Goal: Book appointment/travel/reservation

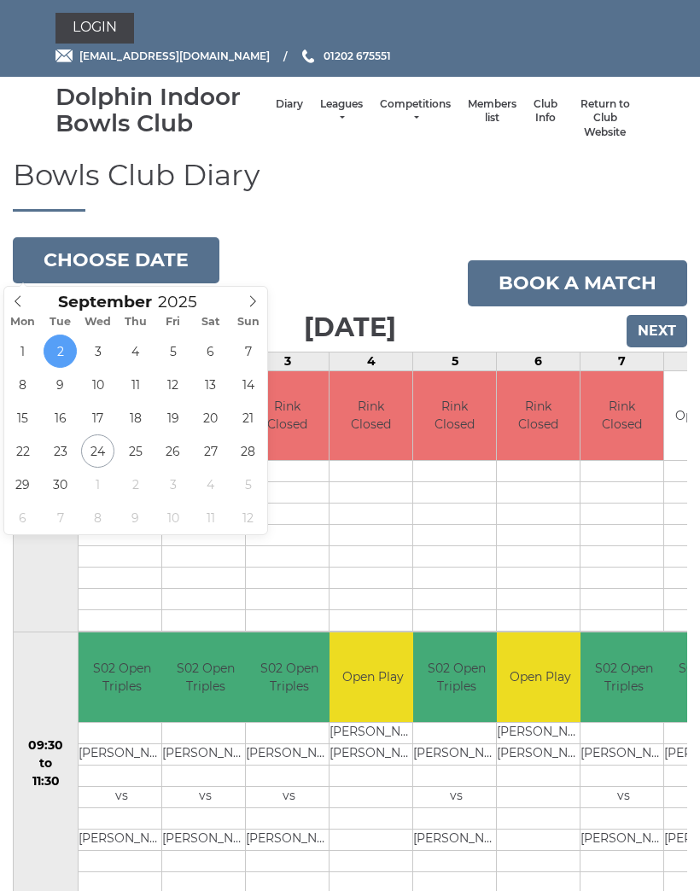
scroll to position [0, 302]
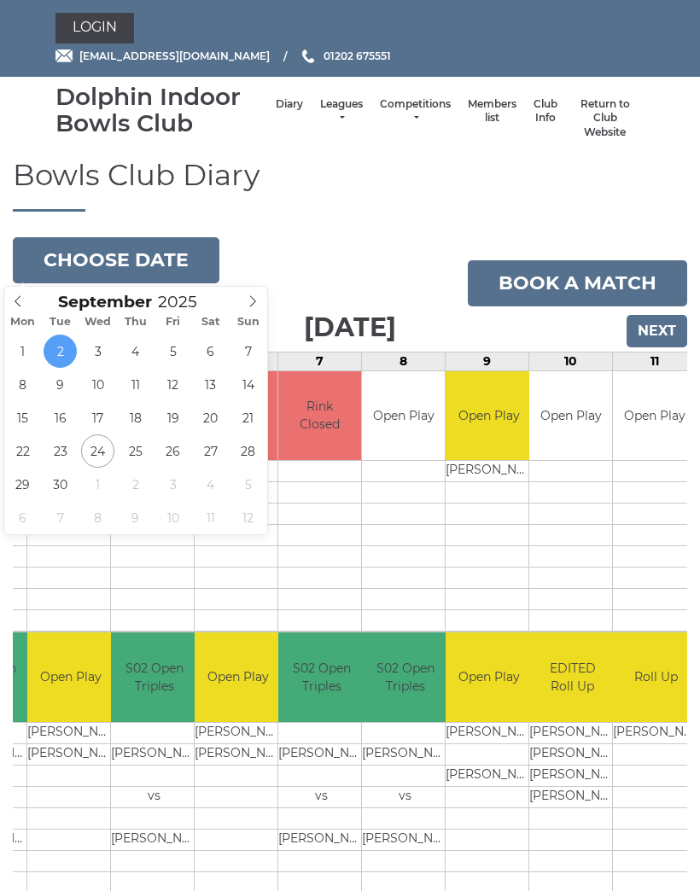
type input "2025-09-24"
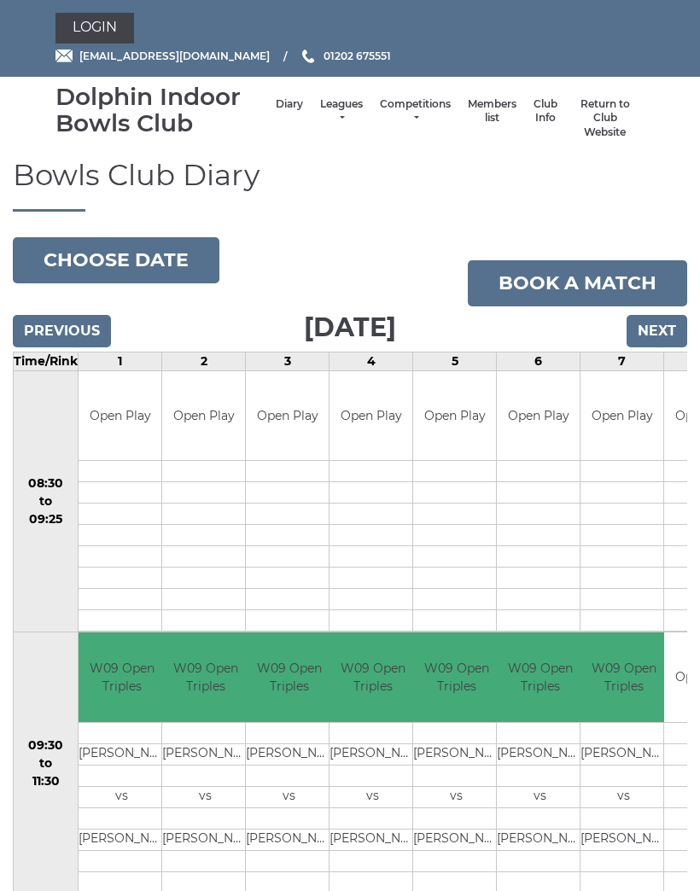
click at [92, 259] on button "Choose date" at bounding box center [116, 260] width 207 height 46
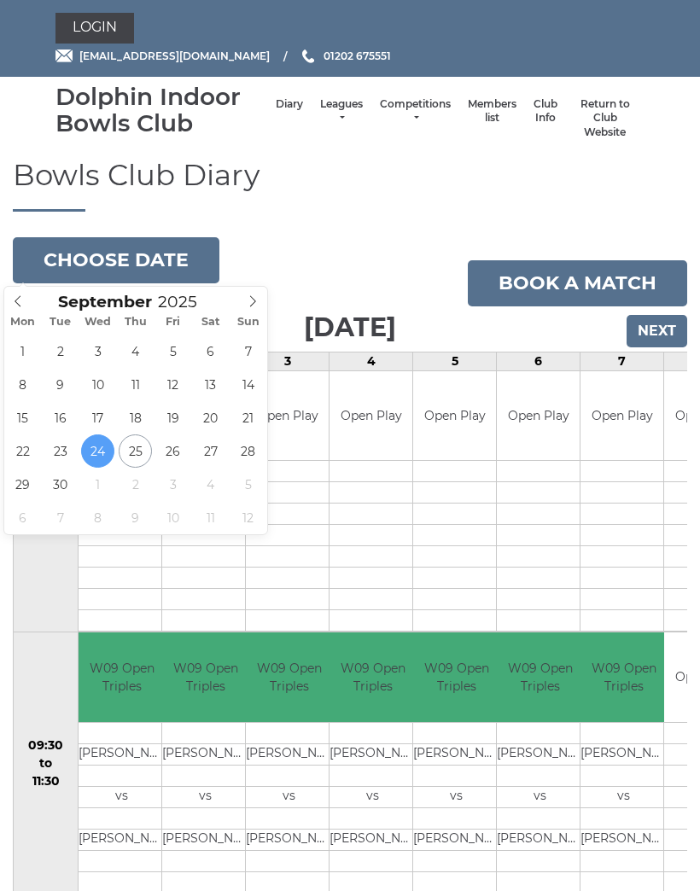
type input "[DATE]"
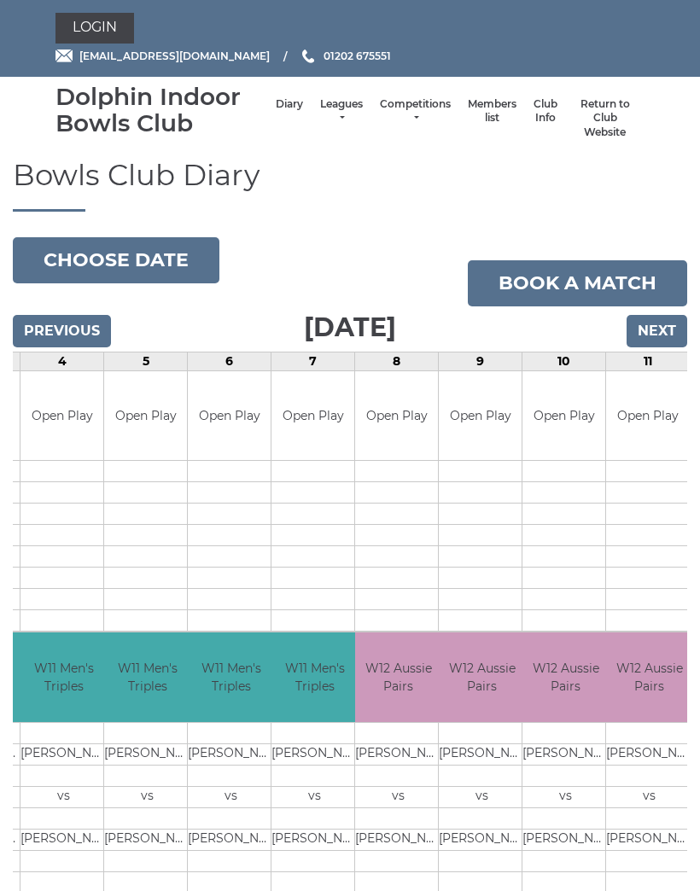
click at [90, 259] on button "Choose date" at bounding box center [116, 260] width 207 height 46
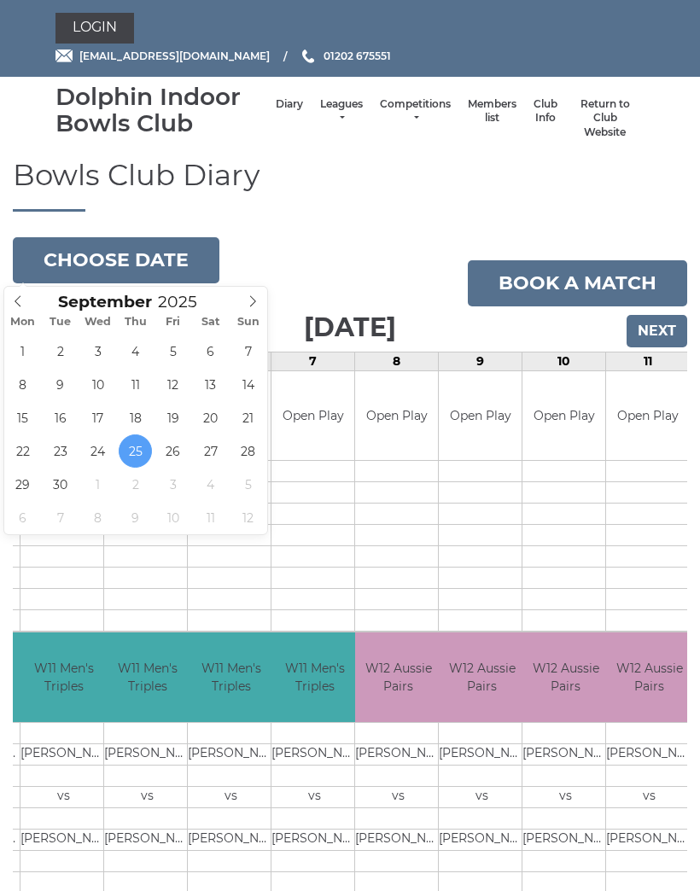
type input "2025-09-26"
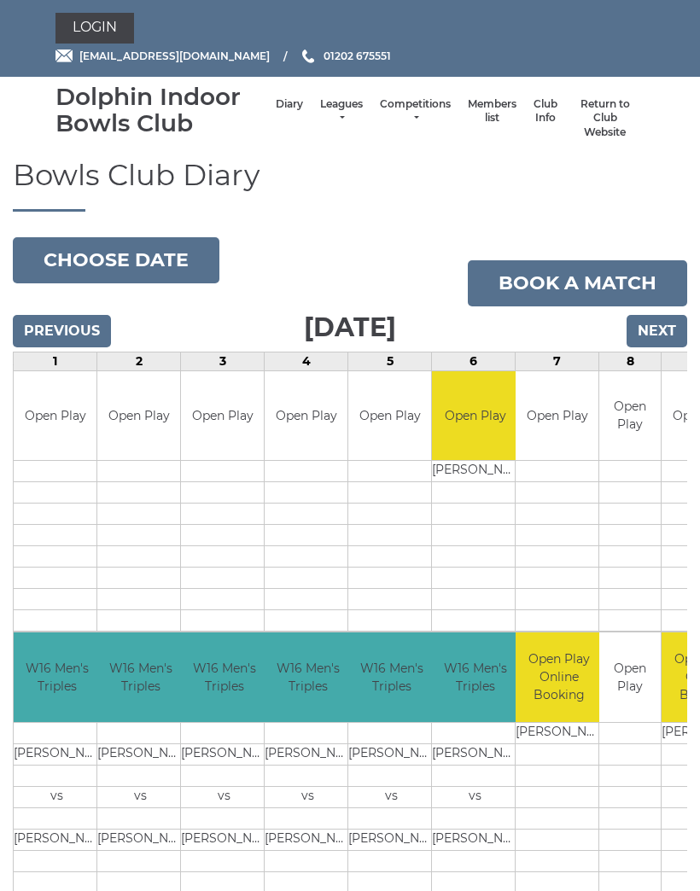
click at [662, 323] on input "Next" at bounding box center [657, 331] width 61 height 32
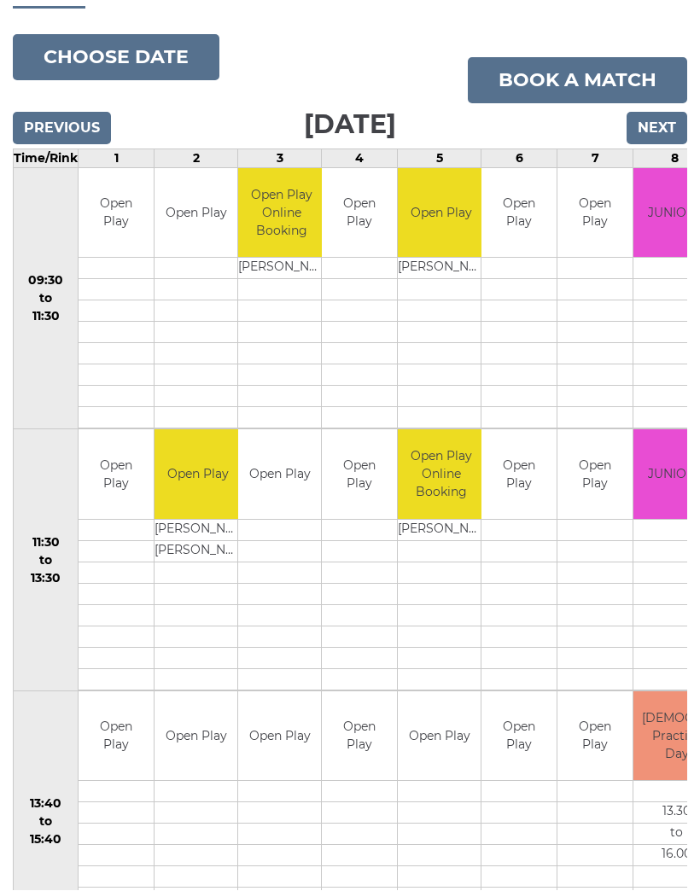
click at [658, 120] on input "Next" at bounding box center [657, 129] width 61 height 32
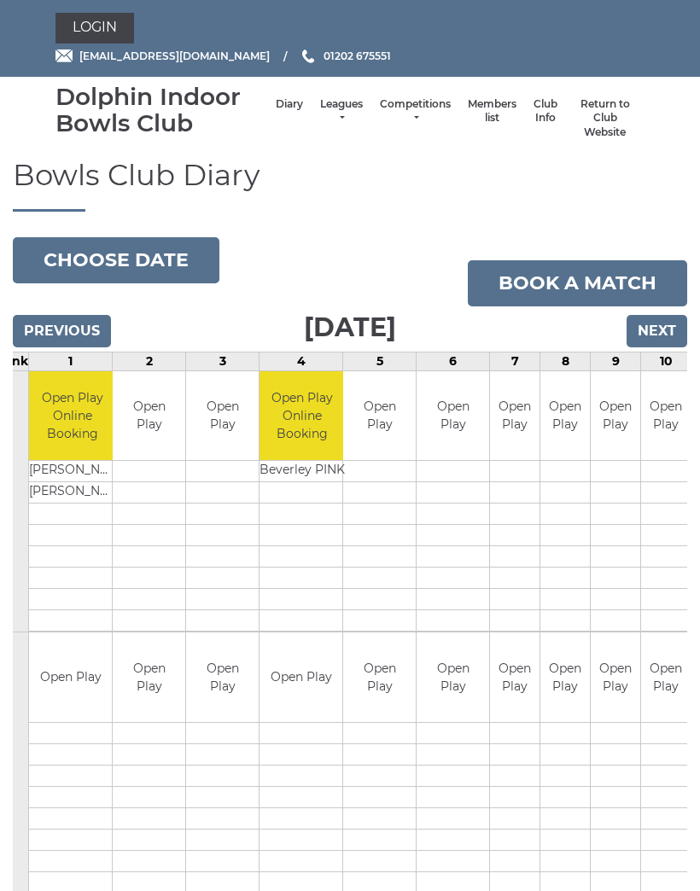
click at [666, 329] on input "Next" at bounding box center [657, 331] width 61 height 32
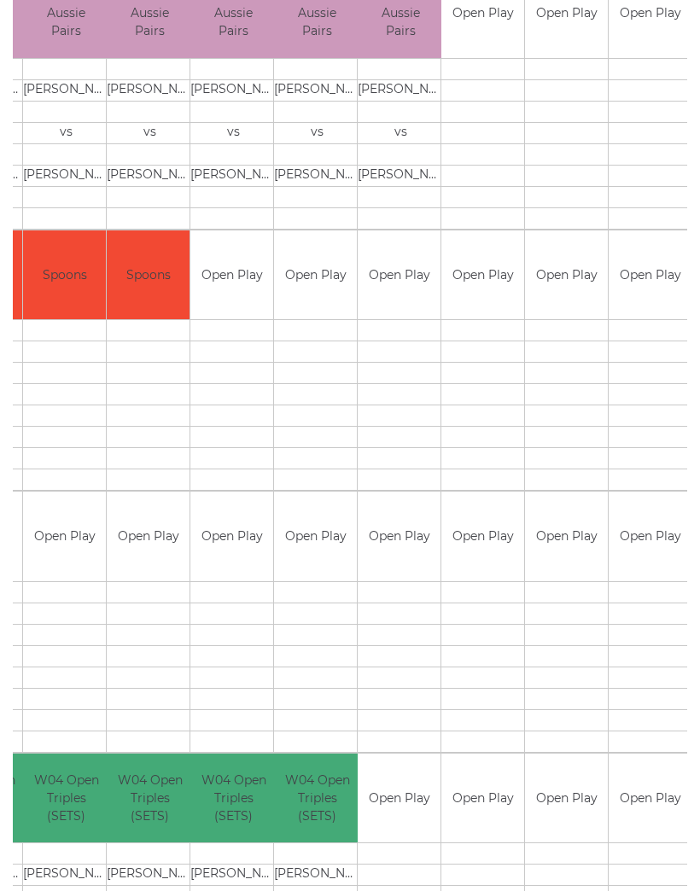
scroll to position [1291, 0]
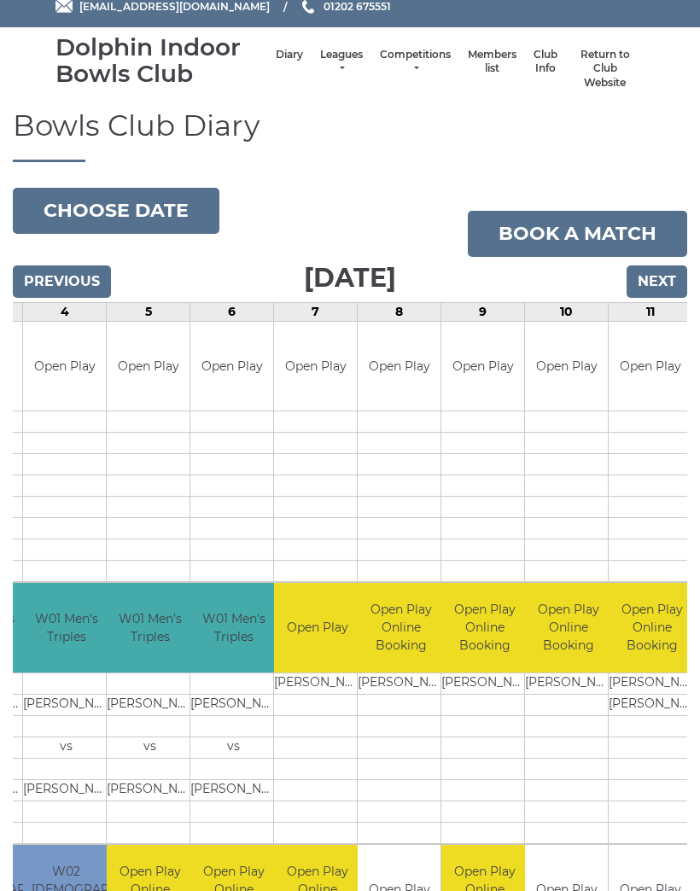
click at [666, 280] on input "Next" at bounding box center [657, 282] width 61 height 32
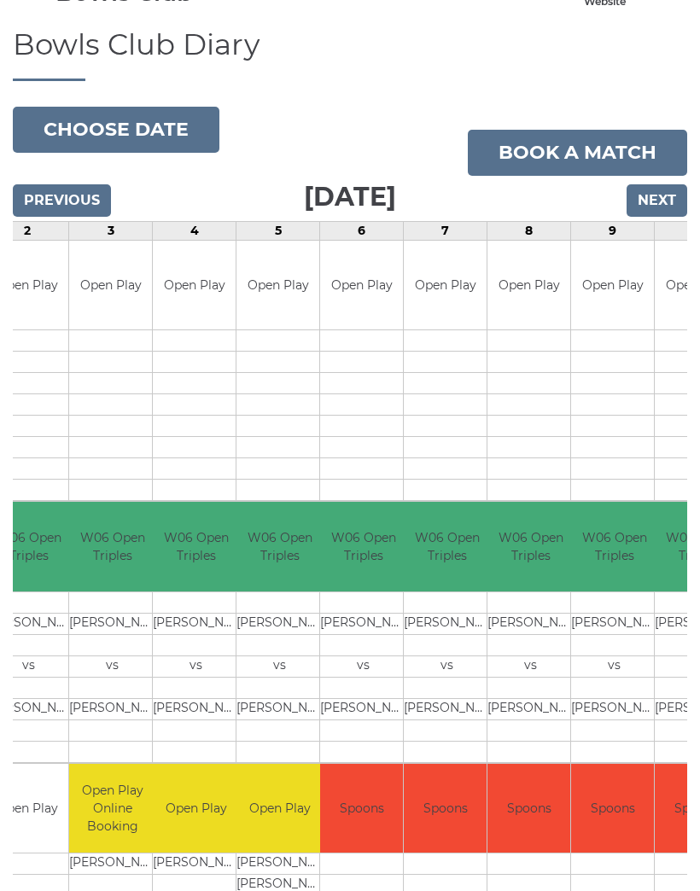
scroll to position [130, 0]
